Goal: Transaction & Acquisition: Purchase product/service

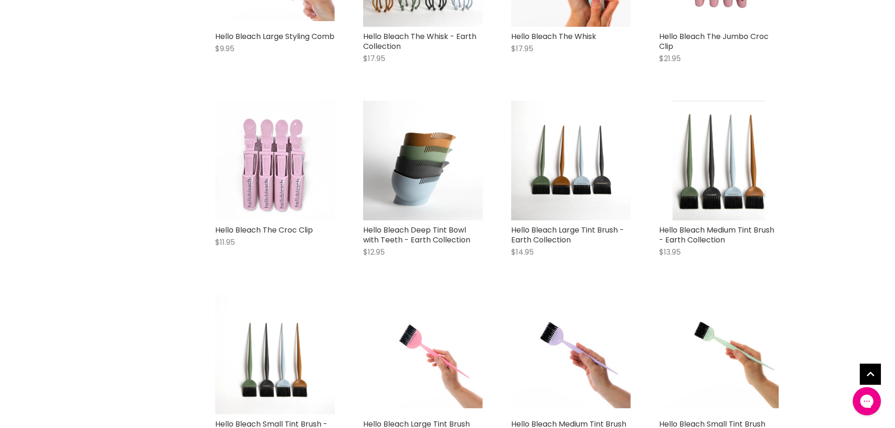
scroll to position [1033, 0]
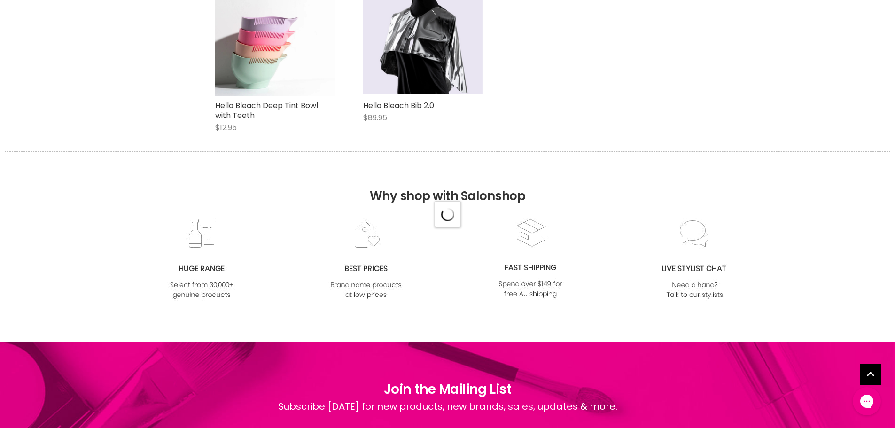
scroll to position [1221, 0]
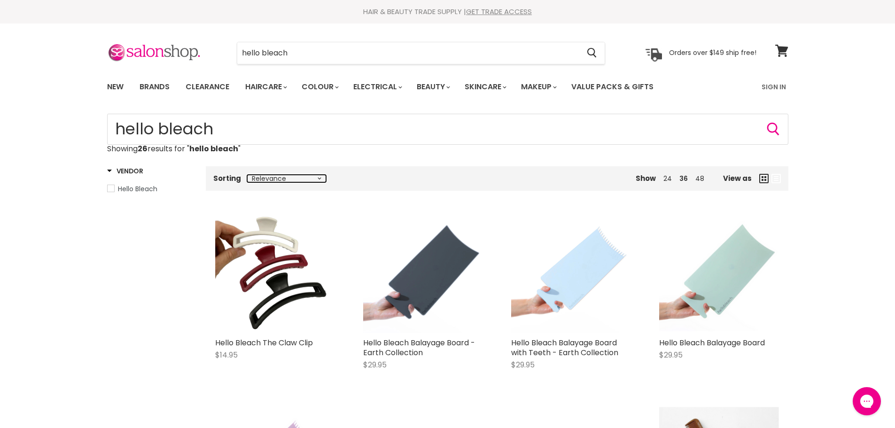
click at [318, 179] on select "Relevance Best Selling Lowest Price Highest Price Alphabetically, A-Z Alphabeti…" at bounding box center [286, 179] width 79 height 8
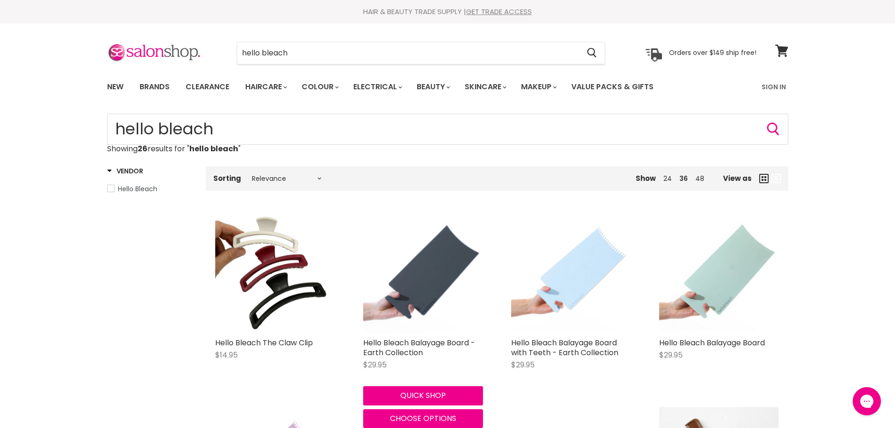
click at [355, 223] on div "Hello Bleach Balayage Board - Earth Collection $29.95 Hello Bleach Quick shop C…" at bounding box center [423, 320] width 139 height 233
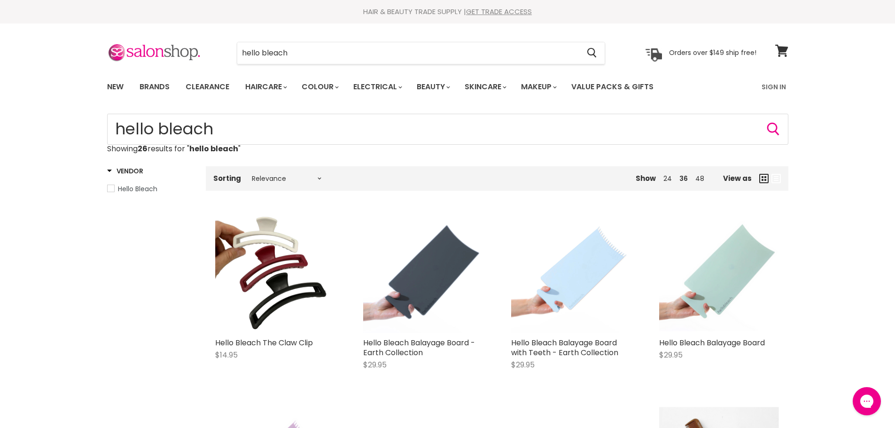
click at [112, 187] on span "Hello Bleach" at bounding box center [111, 188] width 7 height 7
